Goal: Transaction & Acquisition: Book appointment/travel/reservation

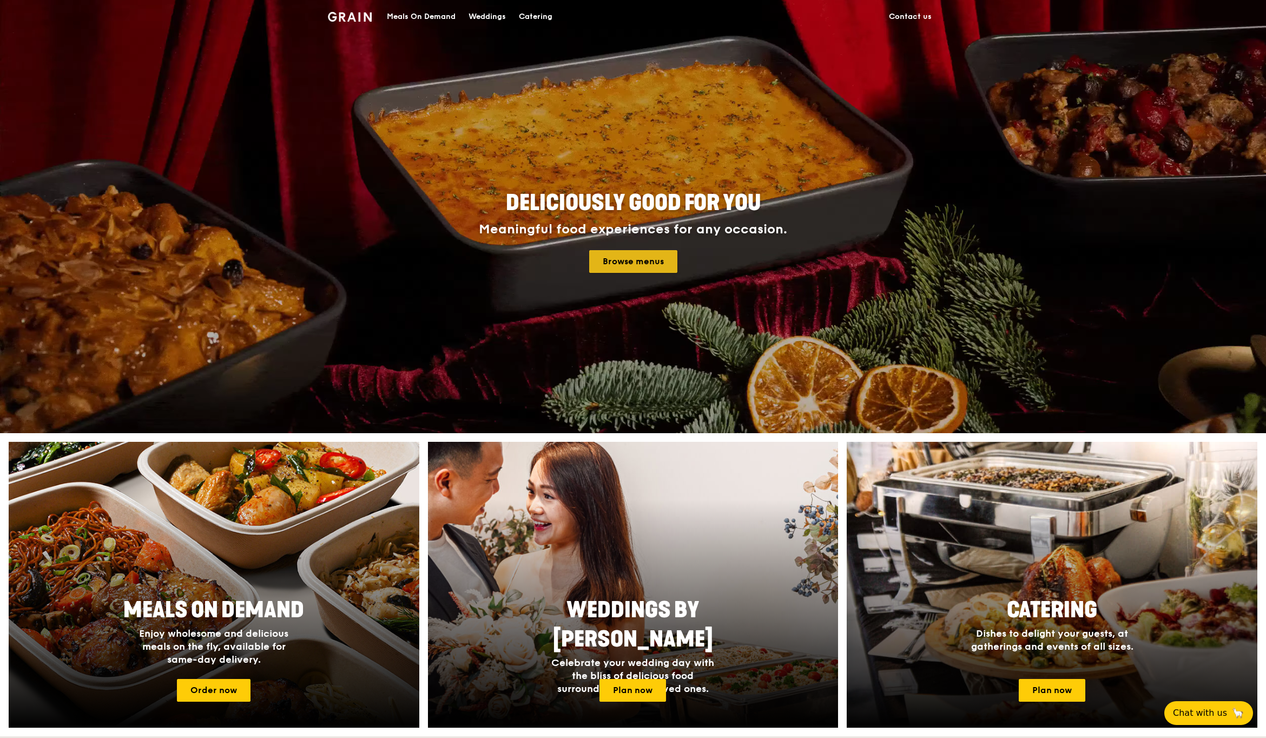
click at [636, 252] on link "Browse menus" at bounding box center [633, 261] width 88 height 23
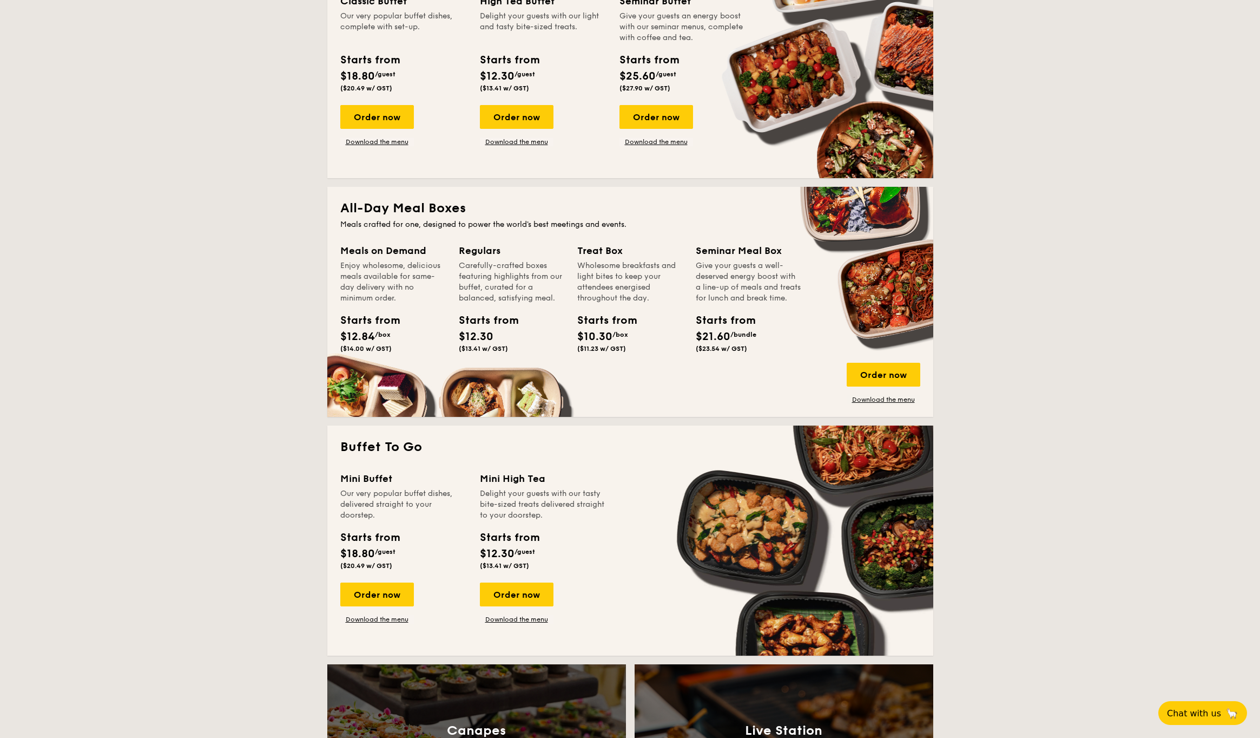
scroll to position [206, 0]
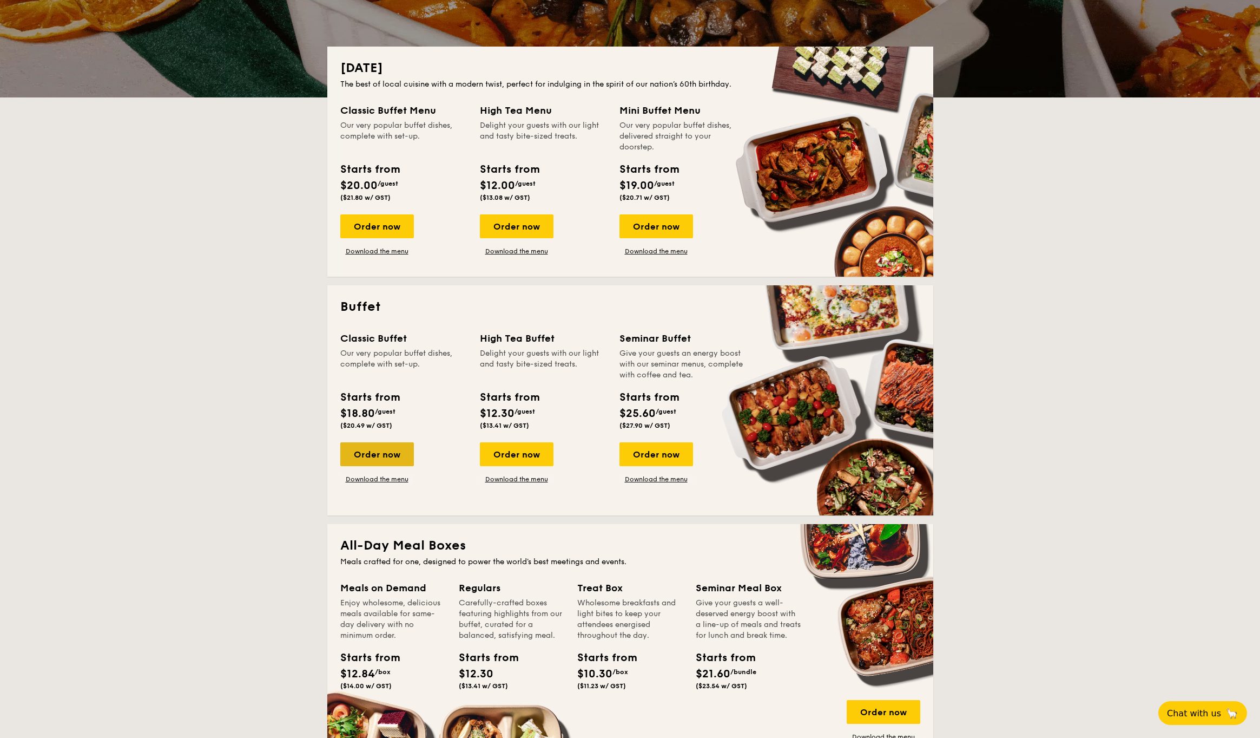
click at [399, 460] on div "Order now" at bounding box center [377, 454] width 74 height 24
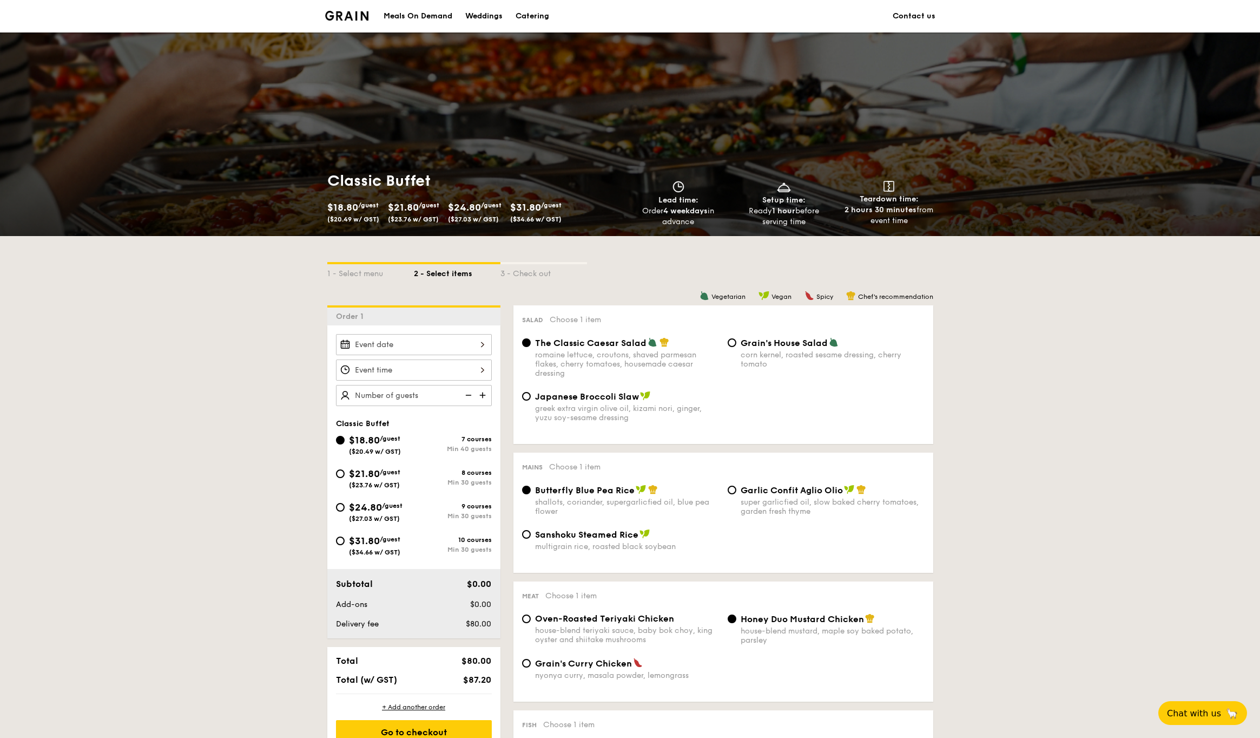
click at [405, 347] on div at bounding box center [414, 344] width 156 height 21
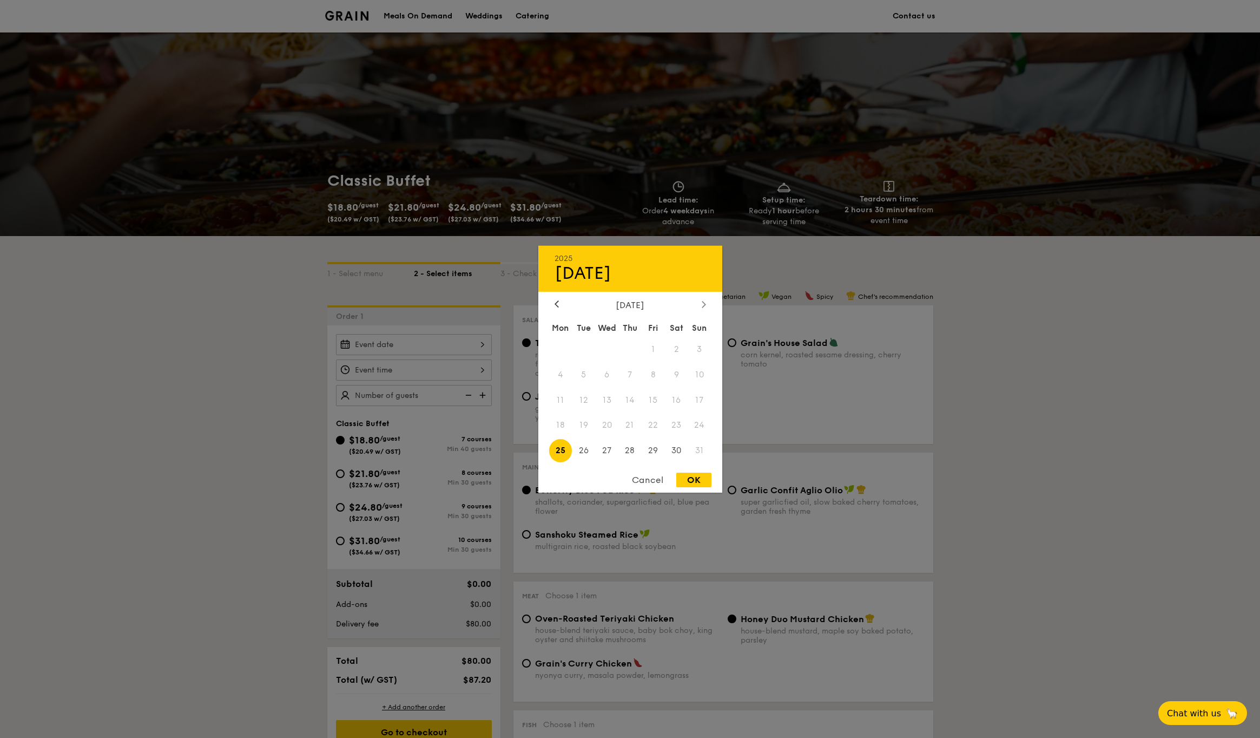
click at [708, 306] on div at bounding box center [704, 304] width 10 height 10
click at [660, 398] on span "19" at bounding box center [653, 399] width 23 height 23
click at [685, 478] on div "OK" at bounding box center [693, 479] width 35 height 15
type input "[DATE]"
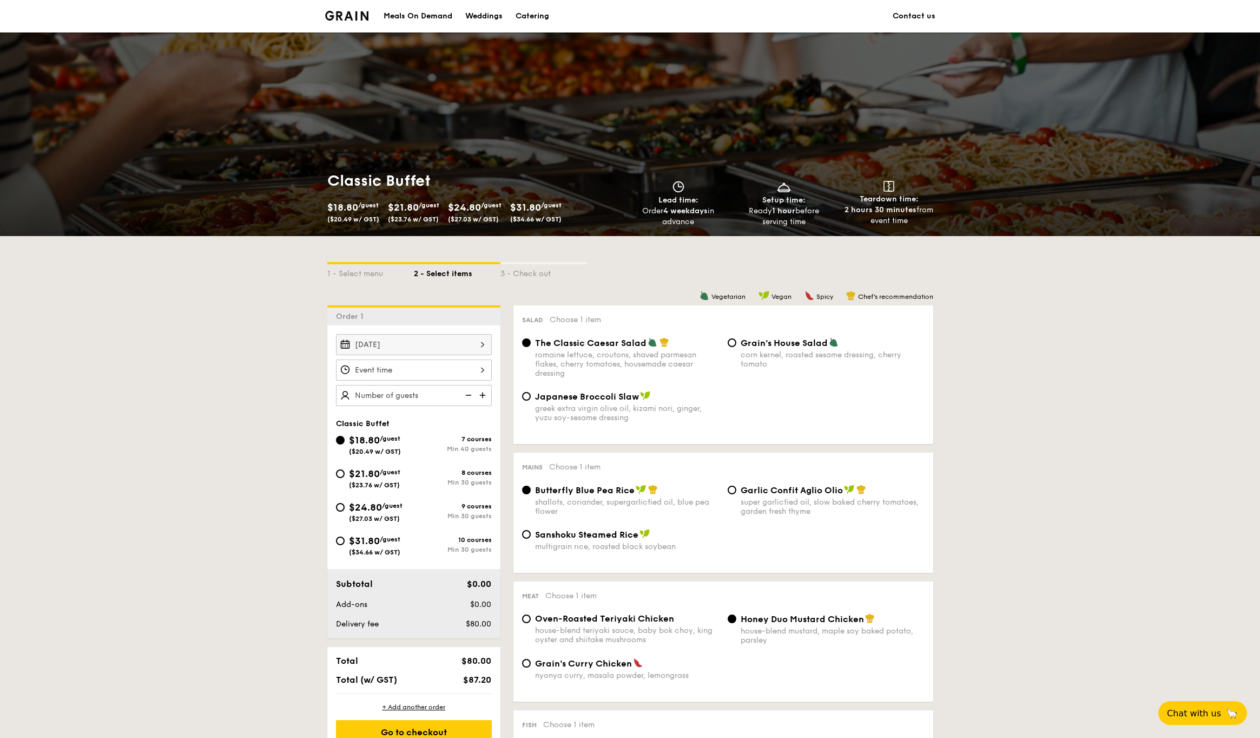
click at [459, 374] on div at bounding box center [414, 369] width 156 height 21
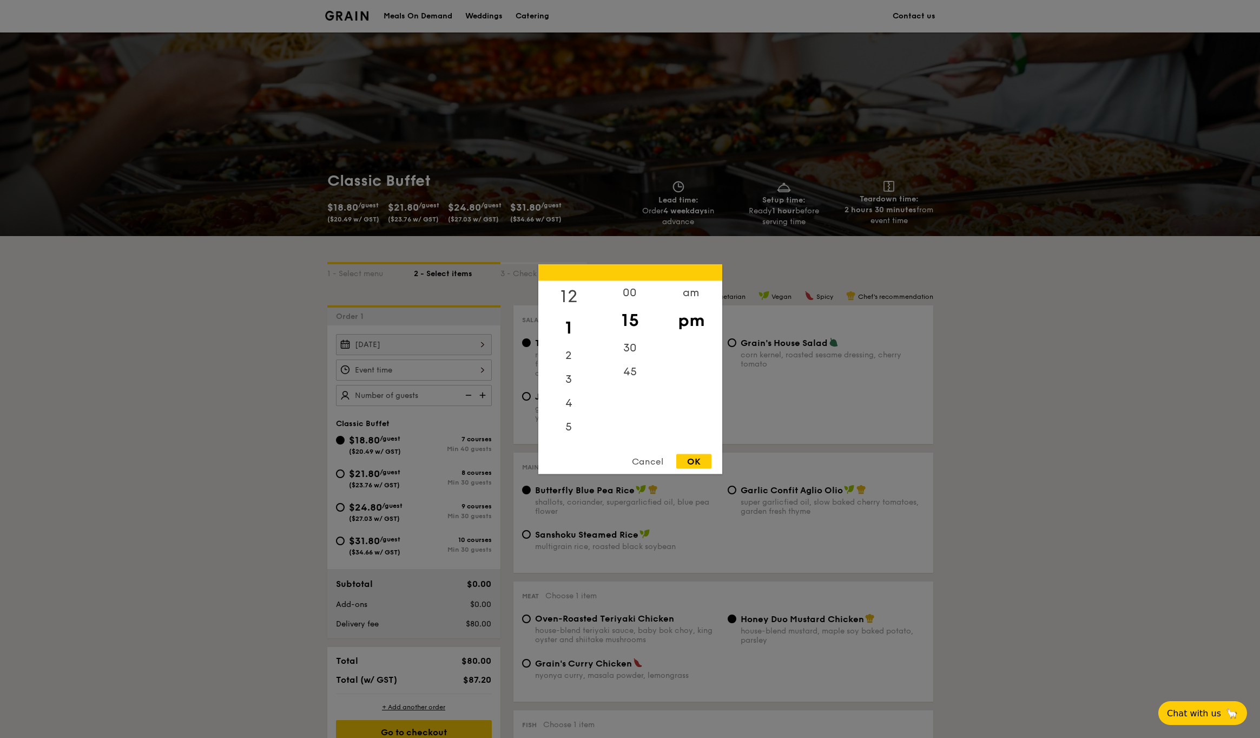
click at [571, 290] on div "12" at bounding box center [568, 295] width 61 height 31
click at [701, 457] on div "OK" at bounding box center [693, 460] width 35 height 15
type input "12:15PM"
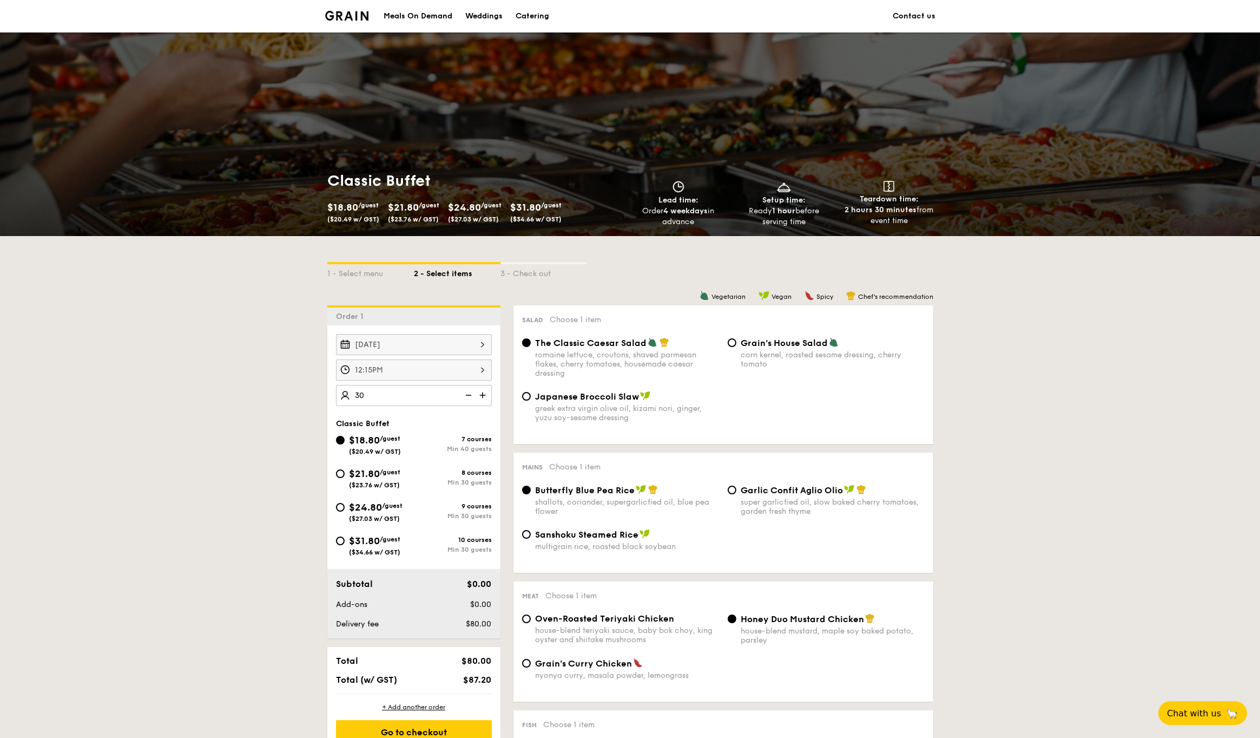
type input "40 guests"
